Goal: Task Accomplishment & Management: Use online tool/utility

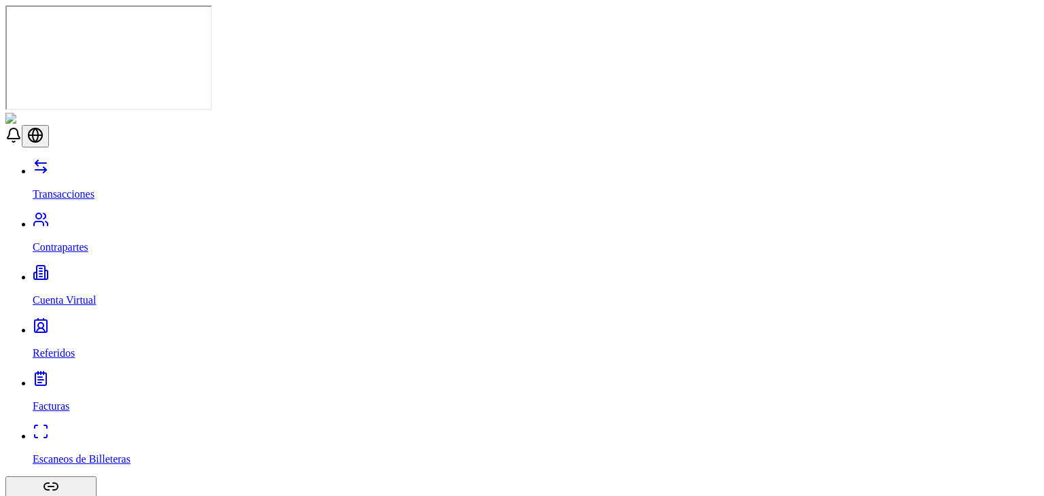
click at [120, 218] on link "Contrapartes" at bounding box center [536, 235] width 1006 height 35
click at [75, 294] on p "Cuenta Virtual" at bounding box center [536, 300] width 1006 height 12
click at [101, 165] on link "Transacciones" at bounding box center [536, 182] width 1006 height 35
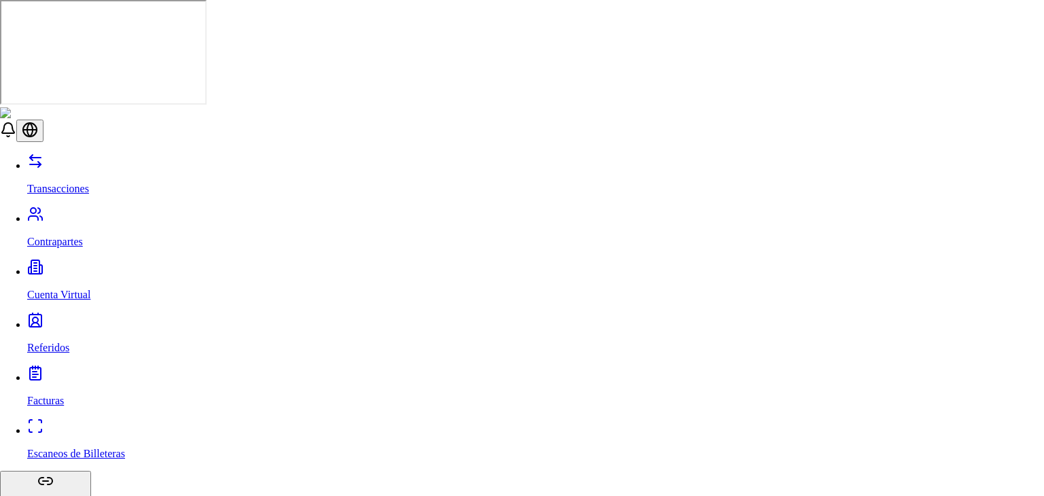
type input "***"
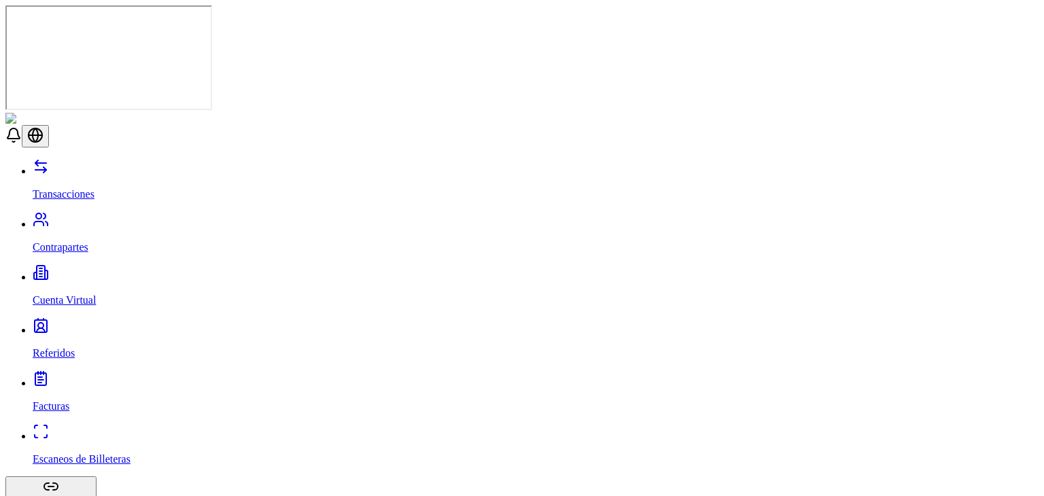
click at [95, 218] on link "Contrapartes" at bounding box center [536, 235] width 1006 height 35
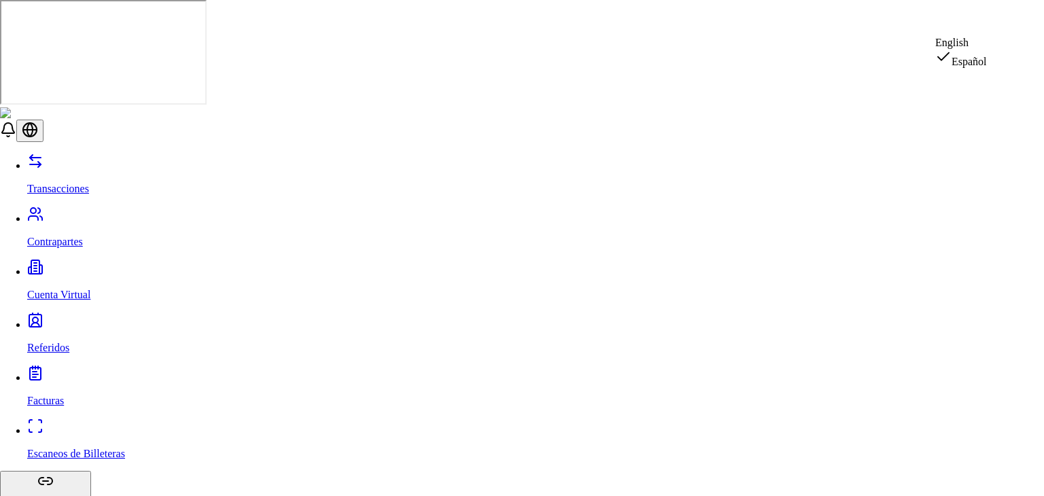
click at [987, 41] on div "English" at bounding box center [961, 43] width 52 height 12
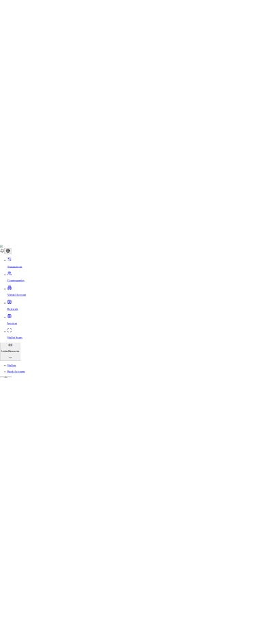
scroll to position [88, 0]
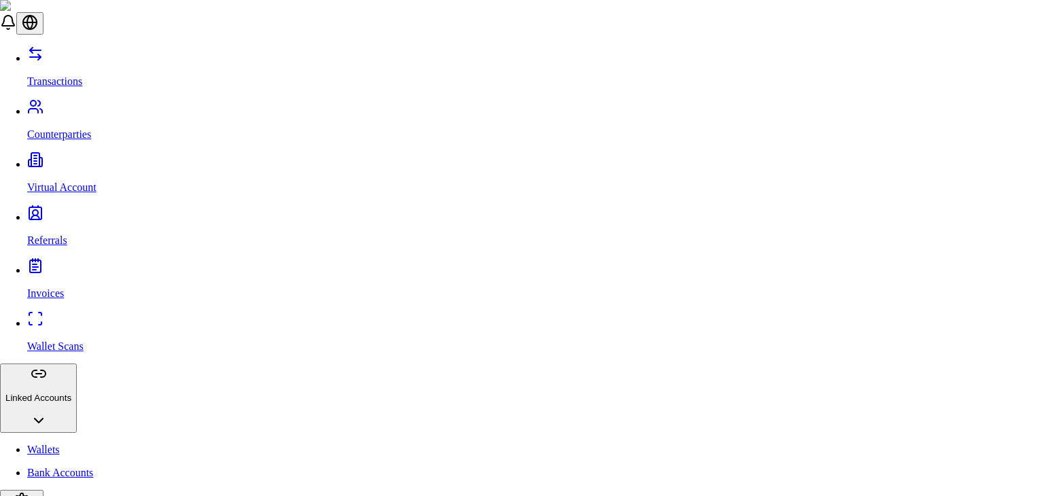
type input "**********"
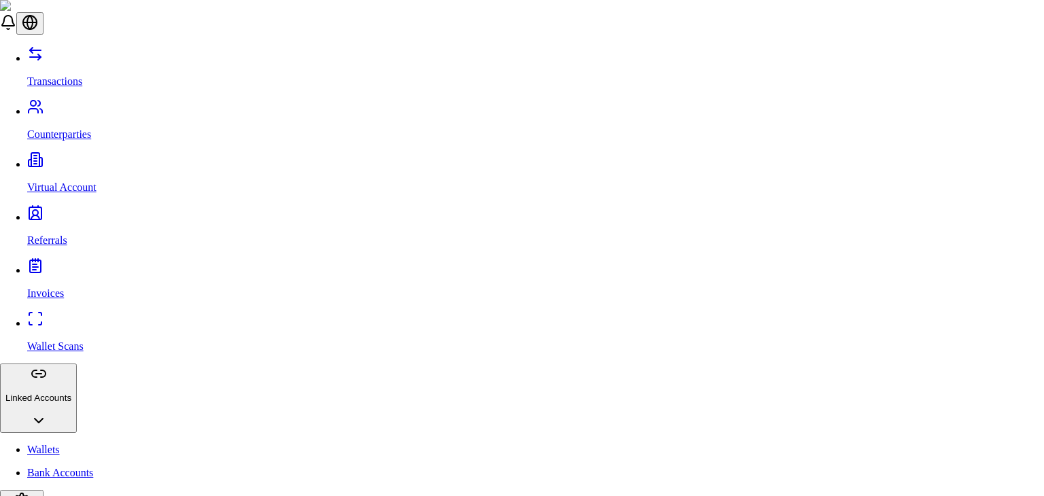
type input "*********"
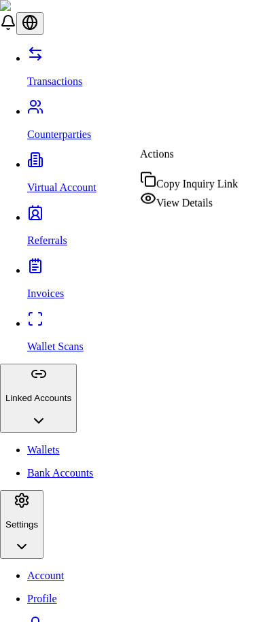
click at [213, 198] on span "View Details" at bounding box center [184, 203] width 56 height 12
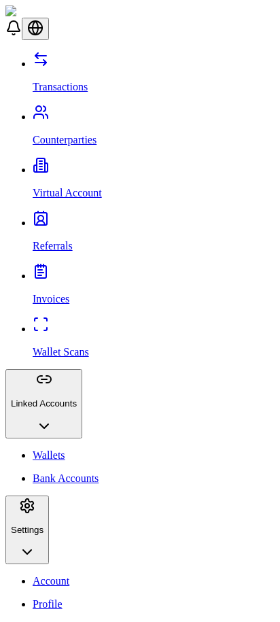
scroll to position [473, 0]
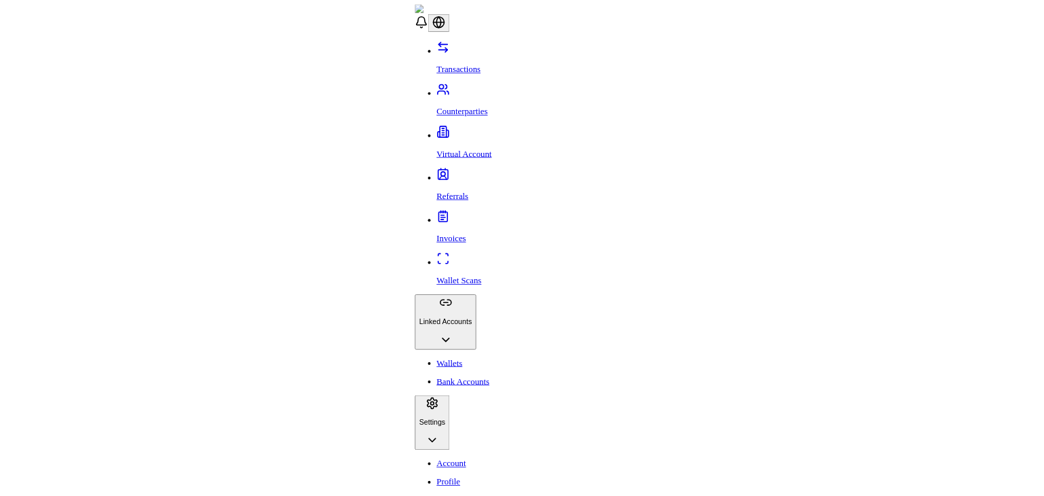
scroll to position [491, 0]
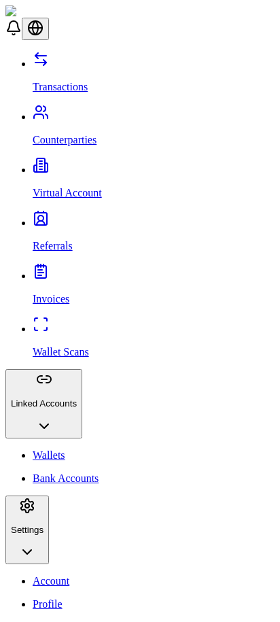
click at [59, 81] on p "Transactions" at bounding box center [154, 87] width 242 height 12
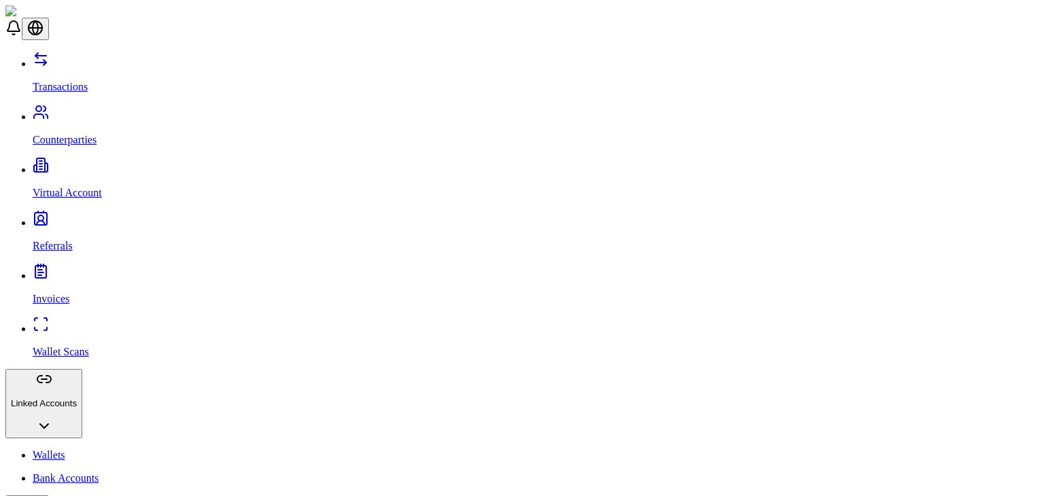
click at [72, 134] on p "Counterparties" at bounding box center [536, 140] width 1006 height 12
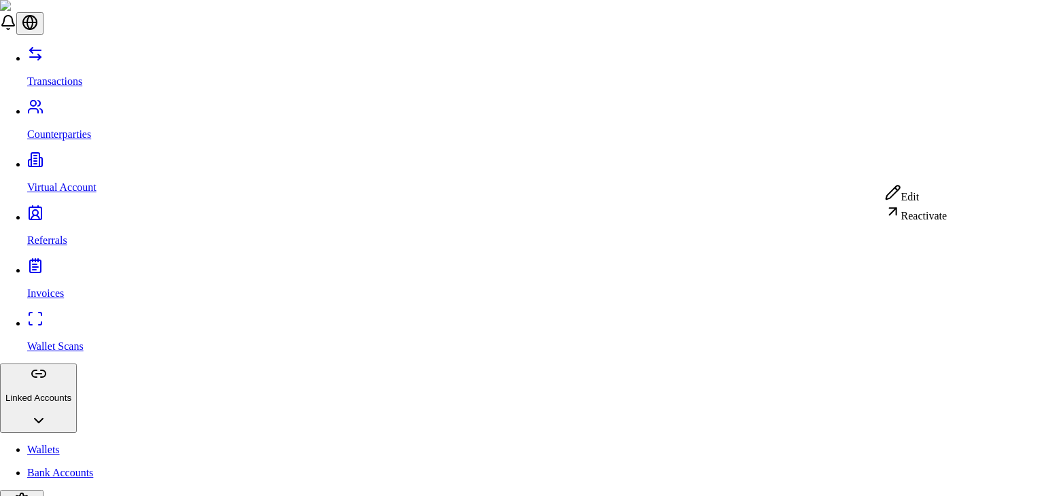
click at [926, 201] on div "Edit" at bounding box center [916, 193] width 63 height 19
select select "*****"
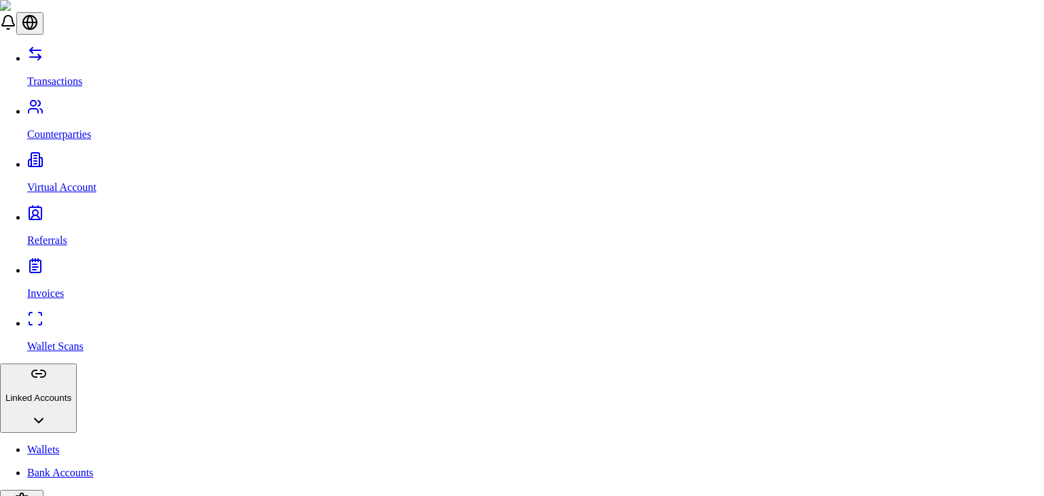
click at [914, 203] on div "Edit" at bounding box center [916, 193] width 63 height 19
select select "******"
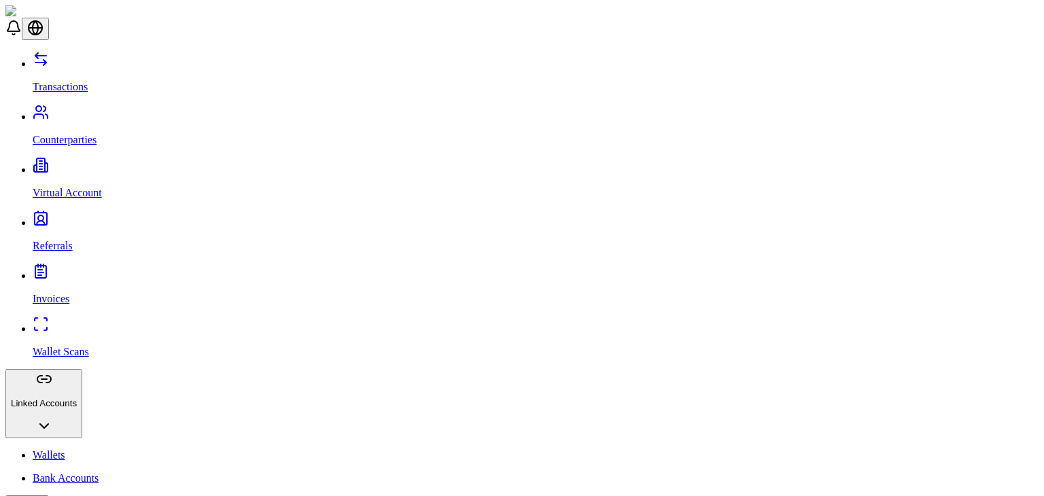
scroll to position [29, 0]
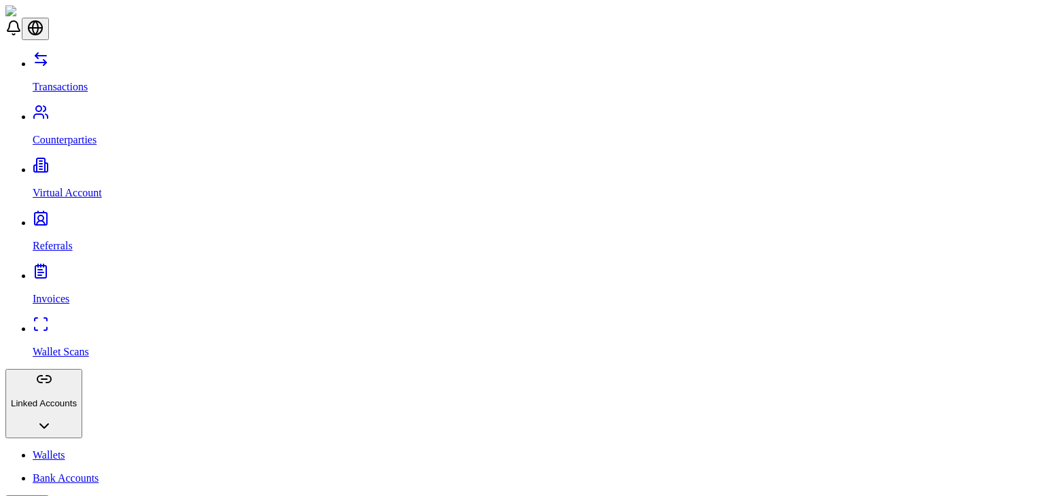
scroll to position [29, 0]
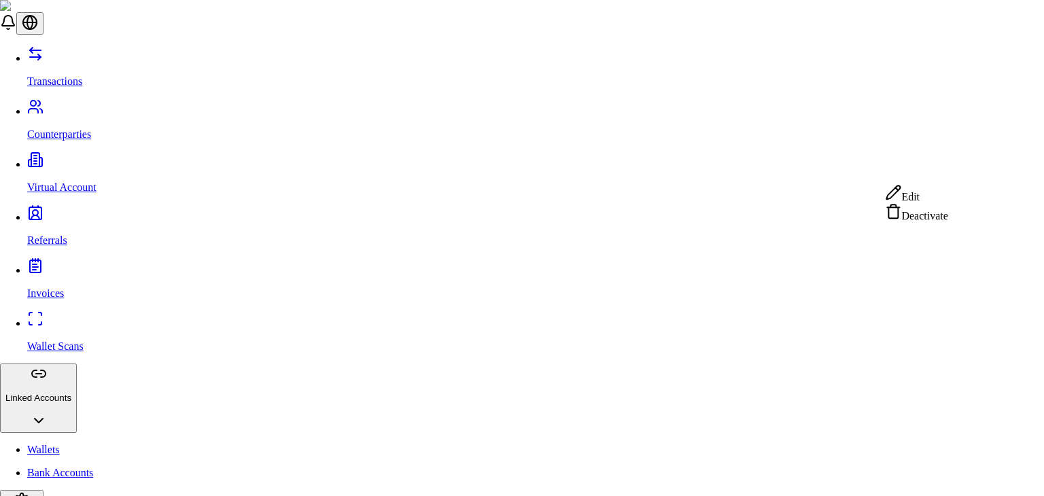
click at [914, 218] on div "Deactivate" at bounding box center [916, 212] width 63 height 19
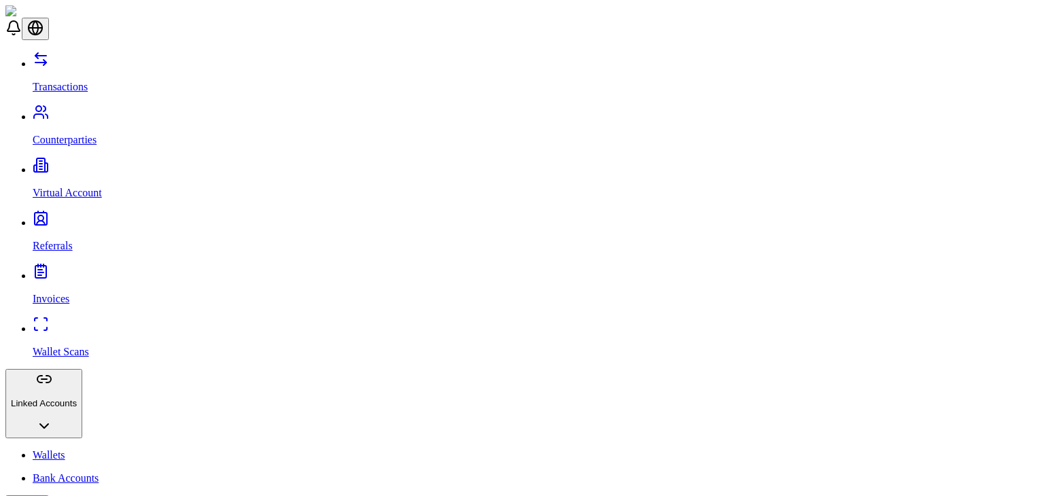
click at [116, 472] on link "Bank Accounts" at bounding box center [536, 478] width 1006 height 12
click at [112, 449] on link "Wallets" at bounding box center [536, 455] width 1006 height 12
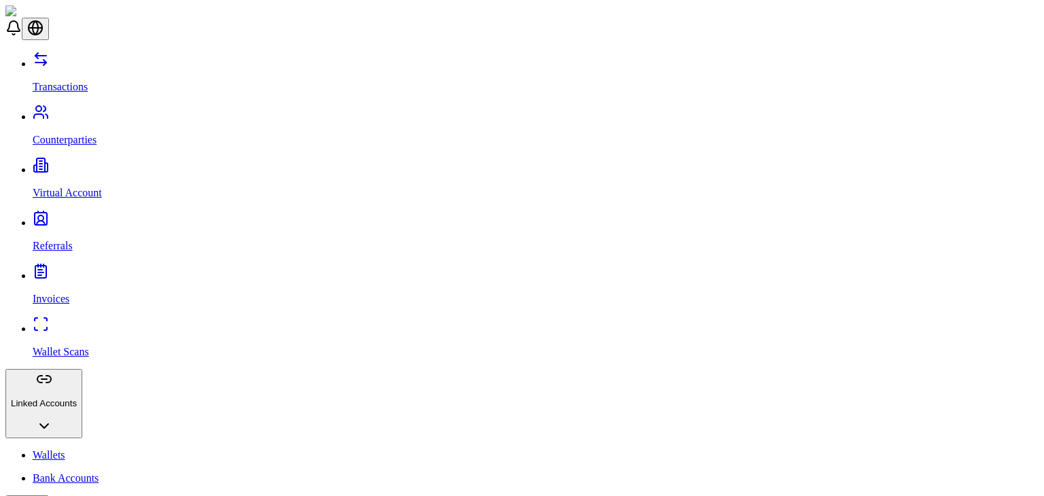
click at [102, 472] on link "Bank Accounts" at bounding box center [536, 478] width 1006 height 12
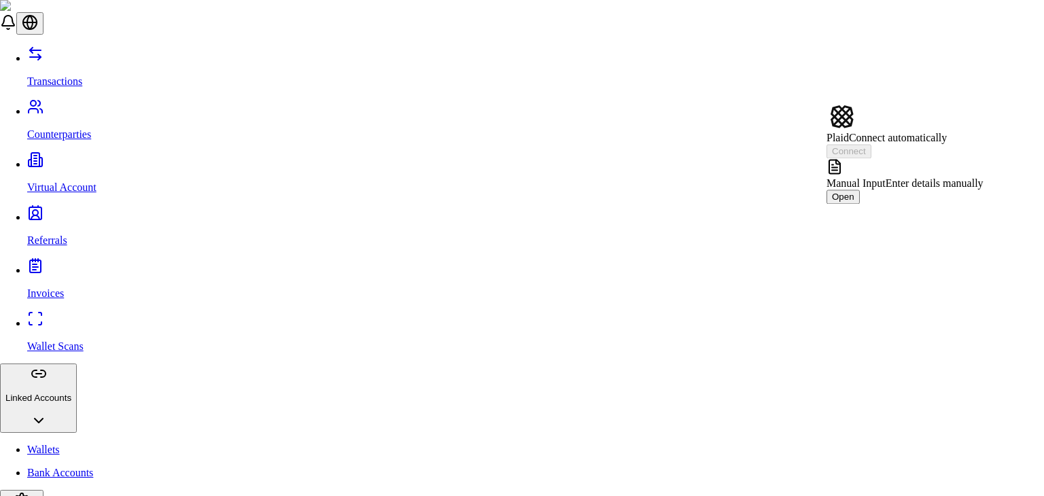
click at [871, 144] on button "Connect" at bounding box center [849, 151] width 45 height 14
click at [984, 158] on div "Manual Input Enter details manually Open" at bounding box center [905, 181] width 157 height 46
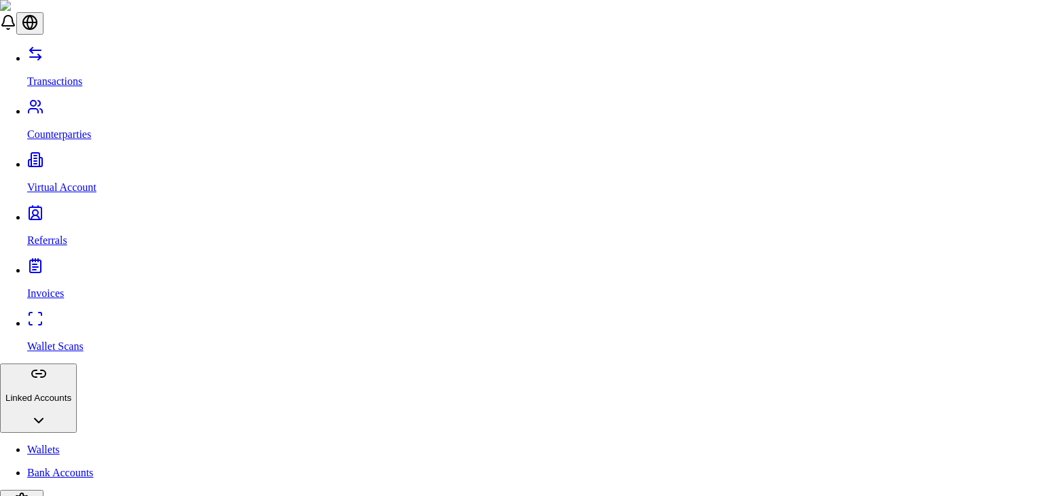
drag, startPoint x: 529, startPoint y: 150, endPoint x: 537, endPoint y: 187, distance: 38.3
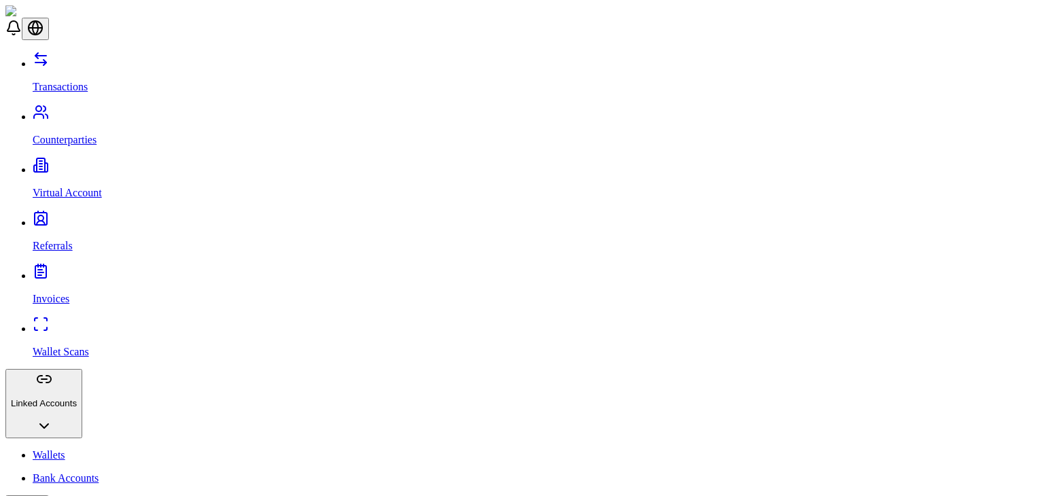
click at [105, 449] on link "Wallets" at bounding box center [536, 455] width 1006 height 12
click at [111, 323] on link "Wallet Scans" at bounding box center [536, 340] width 1006 height 35
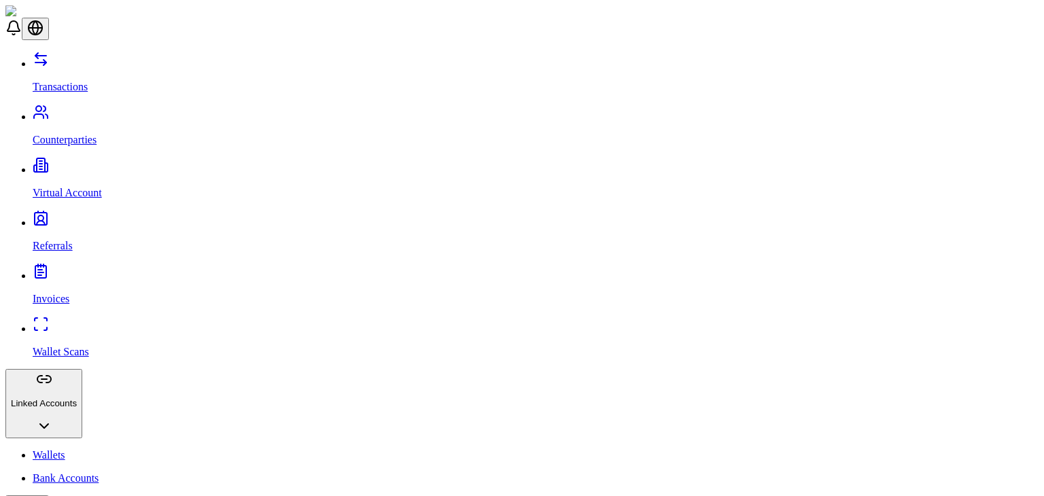
click at [112, 270] on link "Invoices" at bounding box center [536, 287] width 1006 height 35
click at [111, 217] on link "Referrals" at bounding box center [536, 234] width 1006 height 35
click at [116, 164] on link "Virtual Account" at bounding box center [536, 181] width 1006 height 35
click at [116, 111] on link "Counterparties" at bounding box center [536, 128] width 1006 height 35
click at [117, 62] on link "Transactions" at bounding box center [536, 75] width 1006 height 35
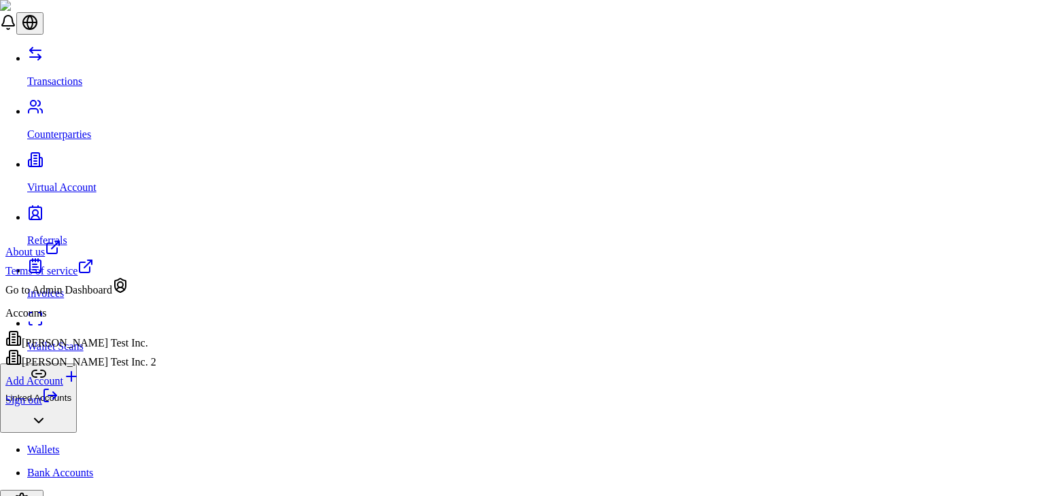
click at [146, 406] on div "Sign out" at bounding box center [80, 396] width 151 height 19
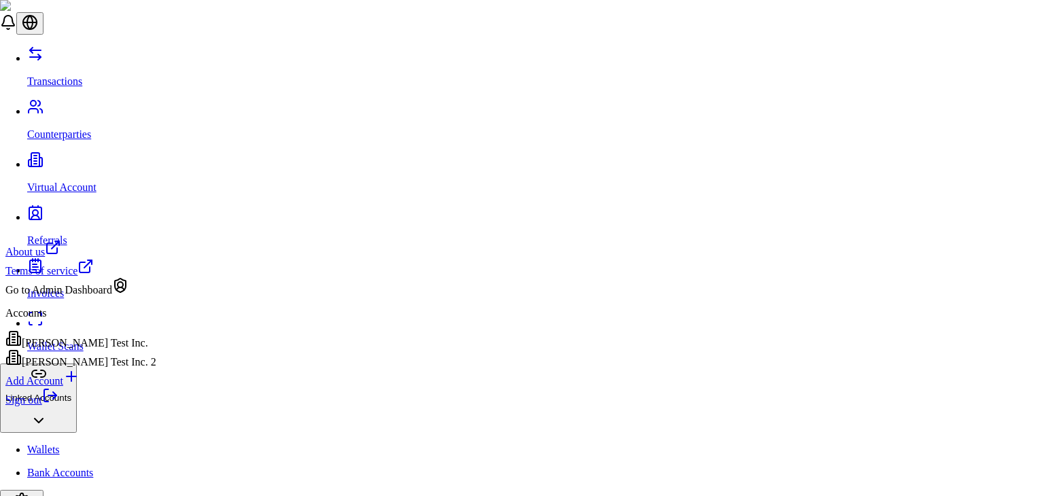
click at [58, 406] on link "Sign out" at bounding box center [31, 400] width 53 height 12
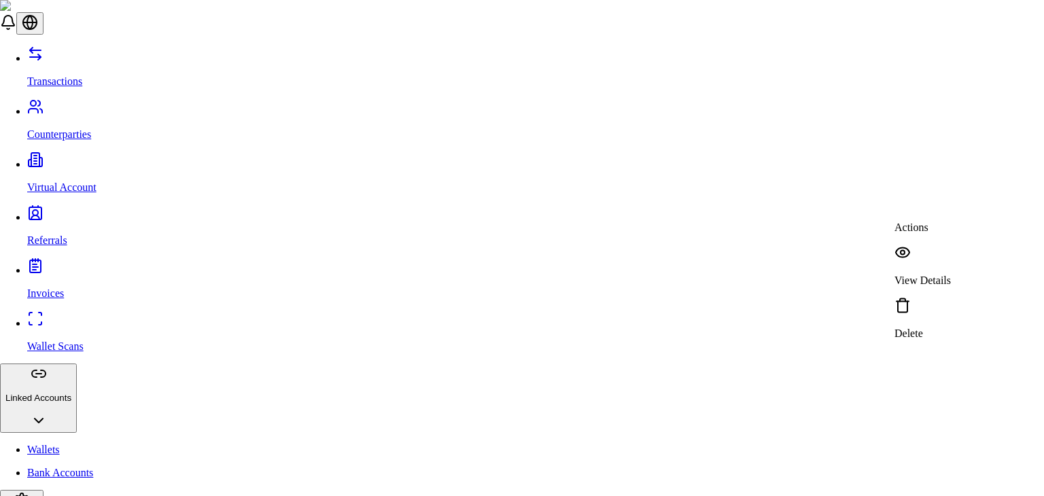
click at [920, 245] on div "View Details" at bounding box center [923, 266] width 56 height 42
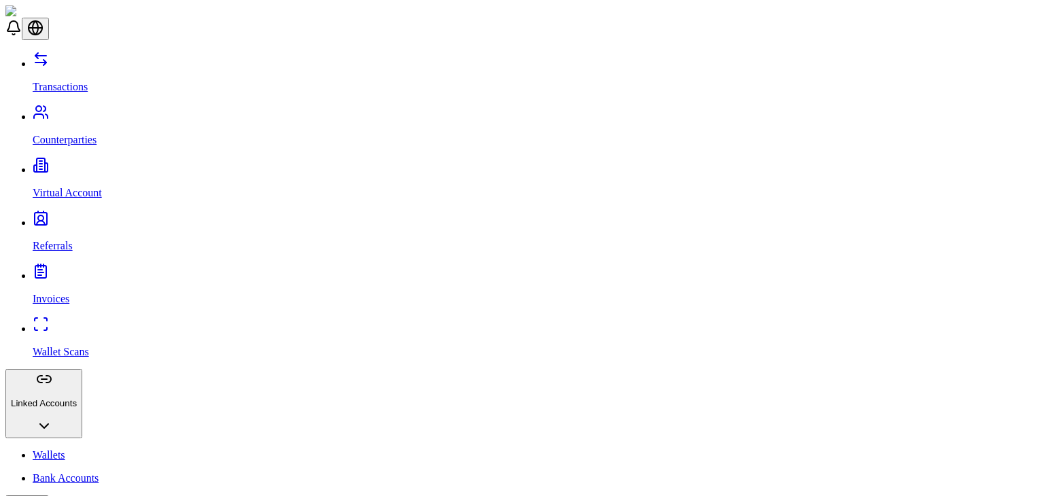
scroll to position [84, 0]
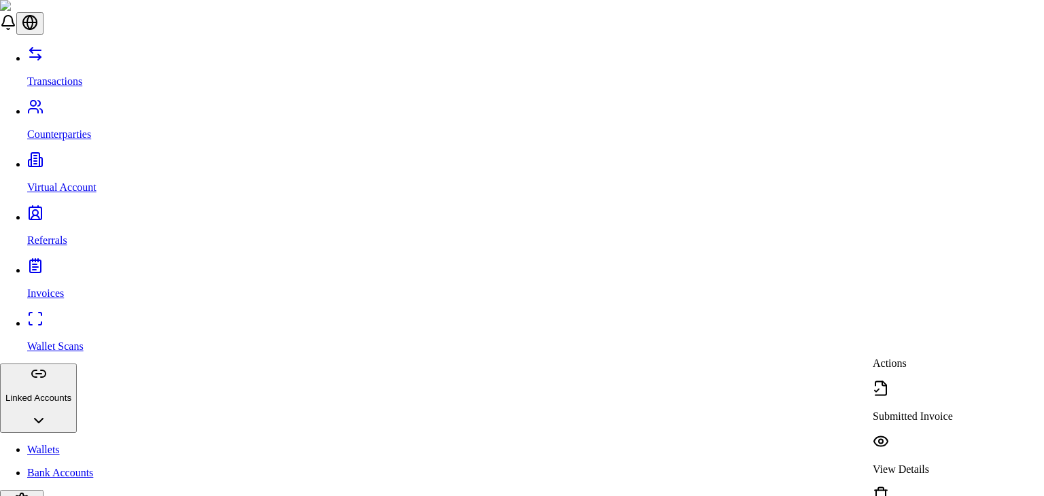
click at [912, 464] on p "View Details" at bounding box center [913, 470] width 80 height 12
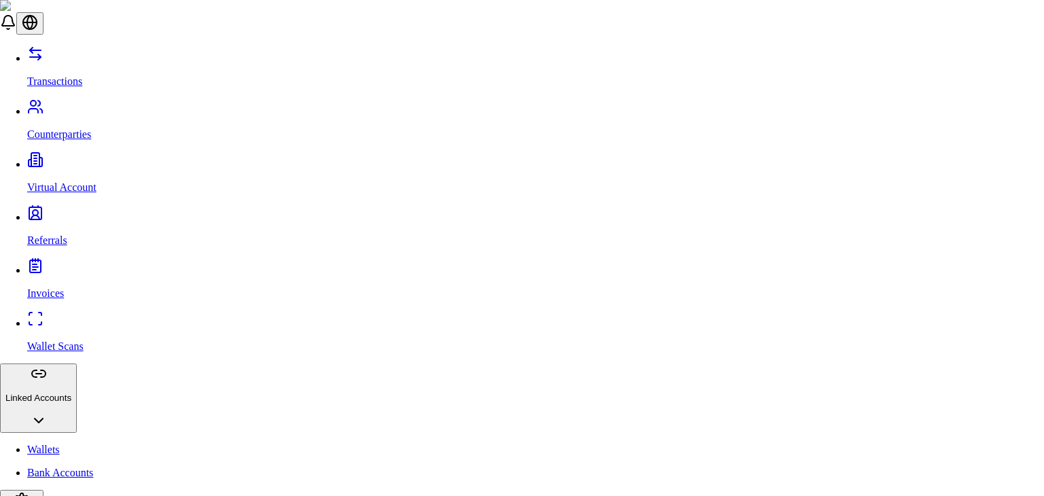
type input "***"
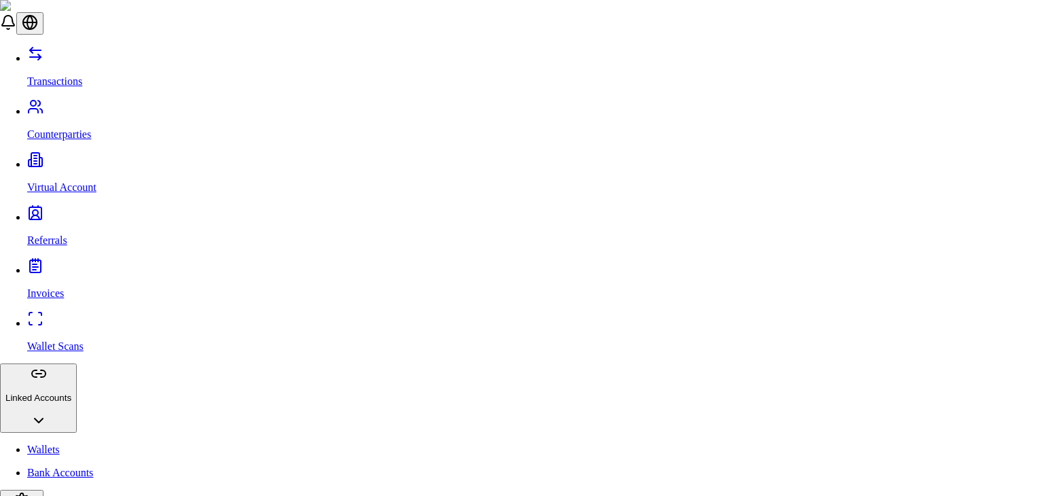
click at [926, 234] on div "Actions" at bounding box center [923, 228] width 56 height 12
click at [922, 245] on div "View Details" at bounding box center [923, 266] width 56 height 42
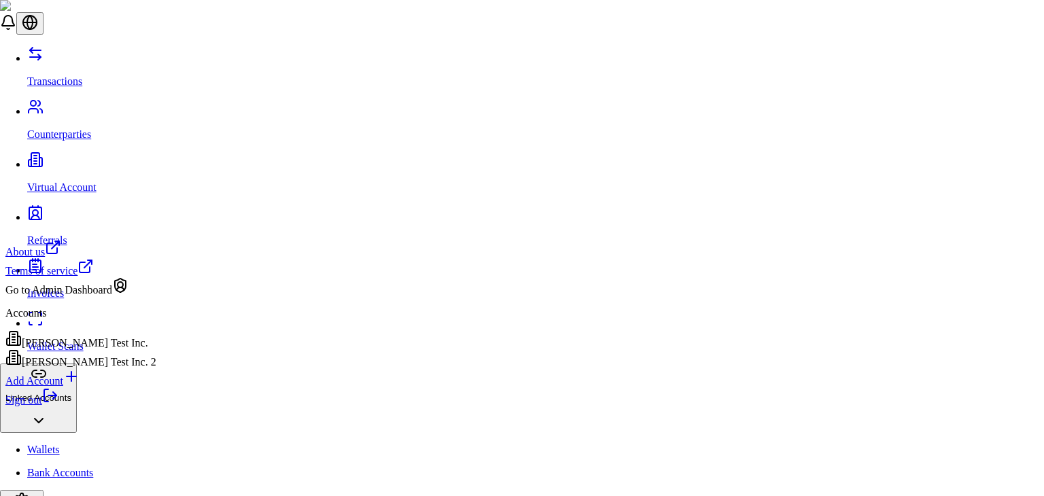
click at [106, 368] on div "[PERSON_NAME] Test Inc. 2" at bounding box center [80, 358] width 151 height 19
click at [136, 349] on div "[PERSON_NAME] Test Inc." at bounding box center [80, 339] width 151 height 19
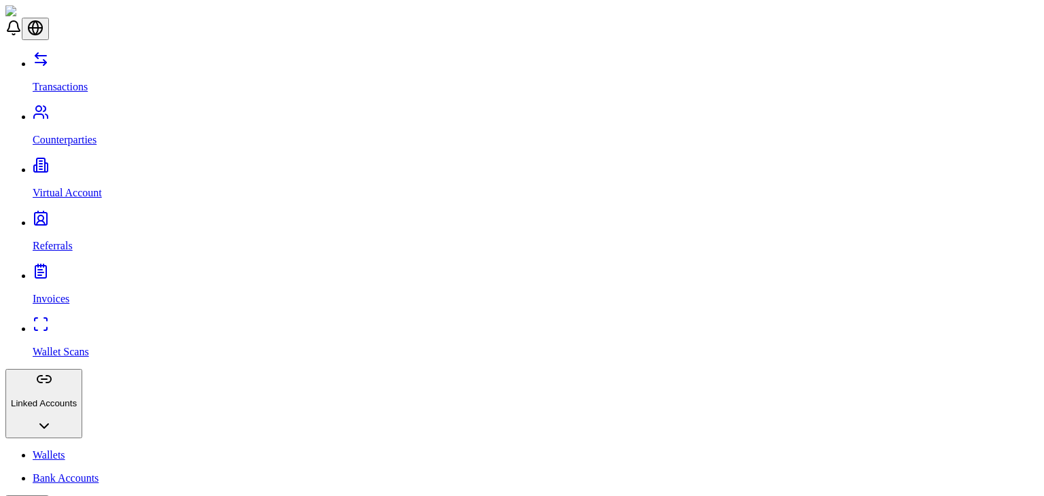
click at [71, 18] on img at bounding box center [45, 11] width 81 height 12
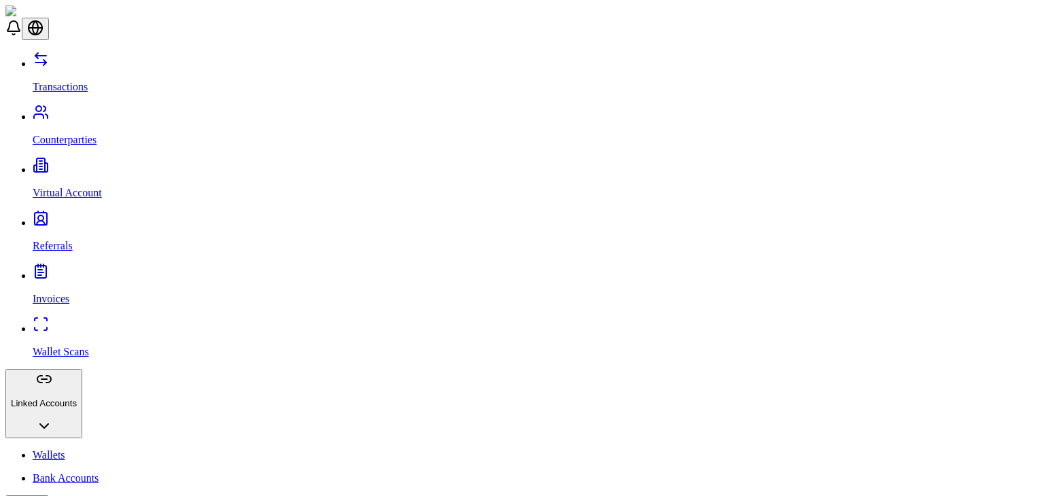
click at [131, 164] on link "Virtual Account" at bounding box center [536, 181] width 1006 height 35
click at [65, 81] on p "Transactions" at bounding box center [536, 87] width 1006 height 12
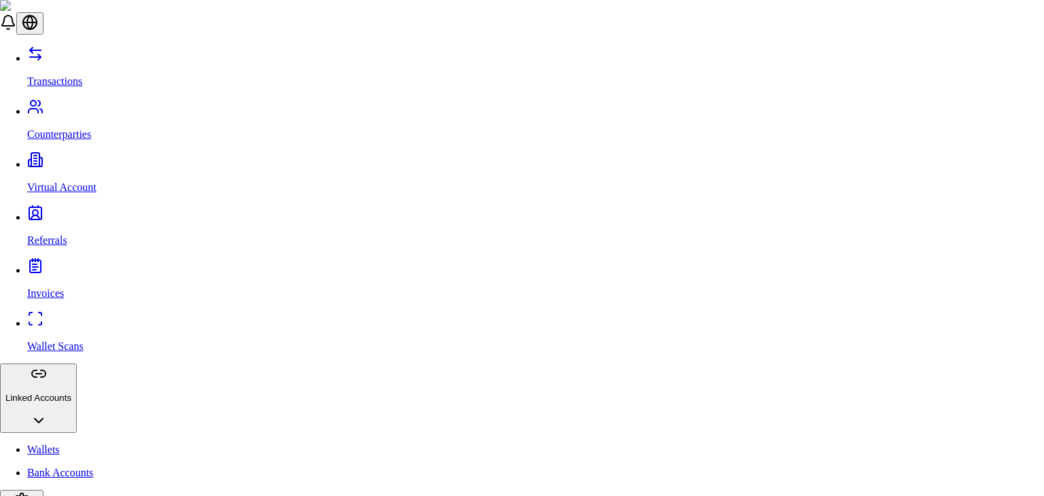
type input "***"
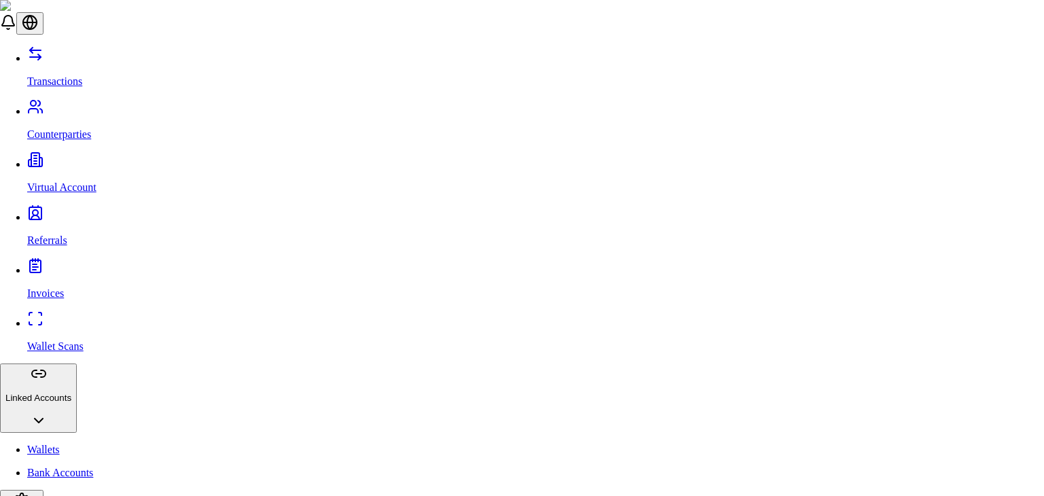
scroll to position [200, 0]
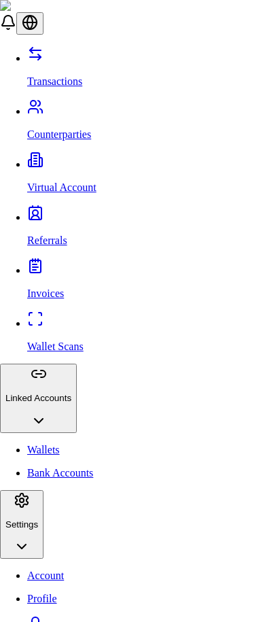
scroll to position [84, 0]
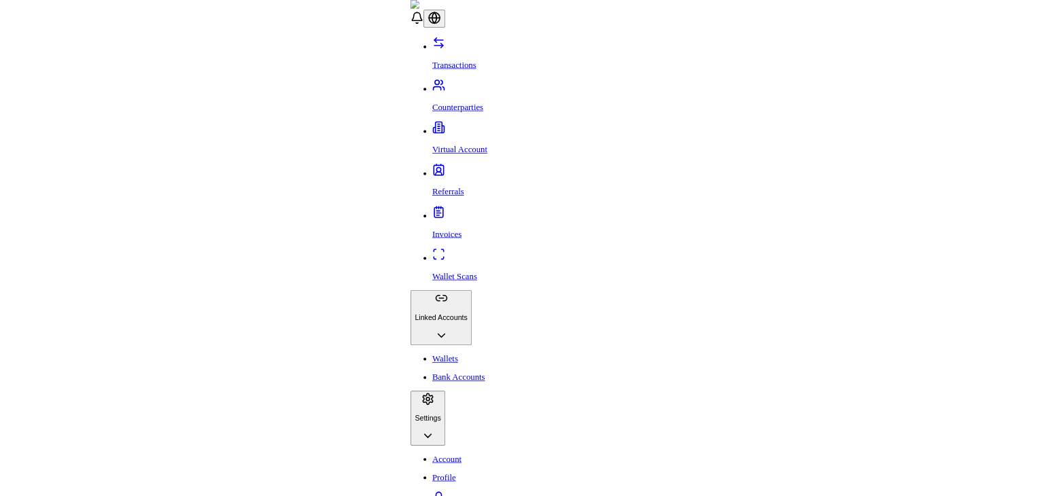
scroll to position [0, 0]
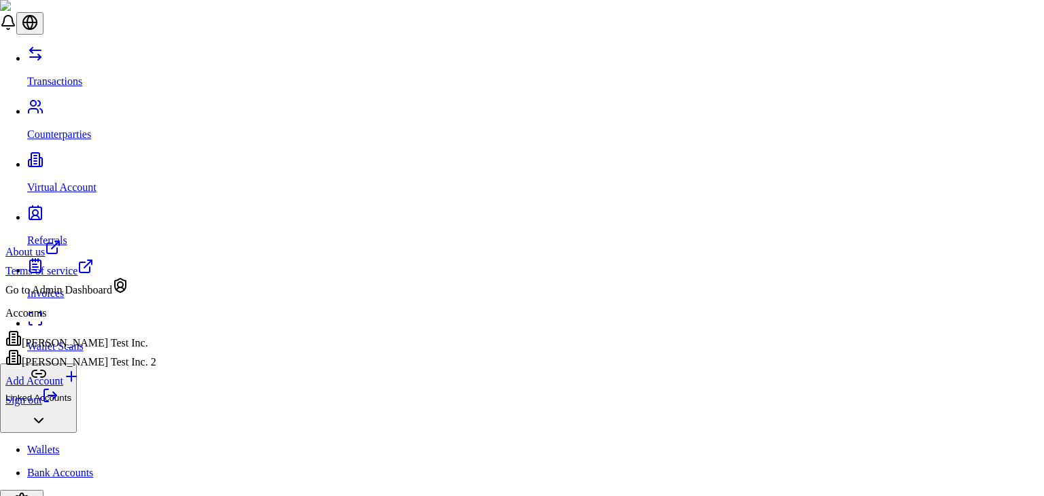
click at [58, 406] on link "Sign out" at bounding box center [31, 400] width 53 height 12
